Goal: Transaction & Acquisition: Purchase product/service

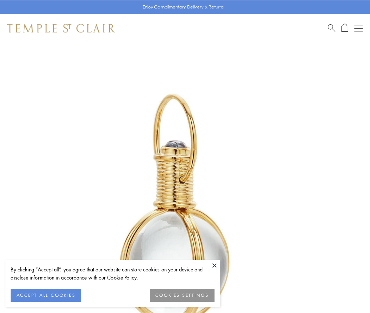
scroll to position [184, 0]
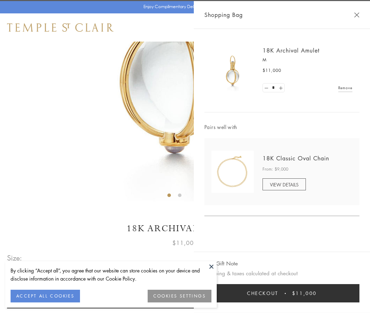
click at [282, 293] on button "Checkout $11,000" at bounding box center [281, 293] width 155 height 18
